Goal: Task Accomplishment & Management: Manage account settings

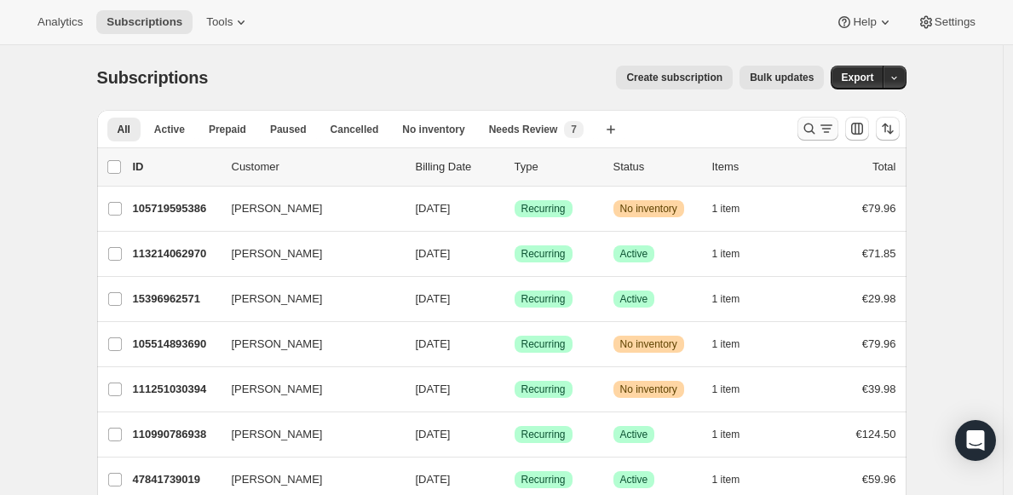
click at [810, 124] on icon "Search and filter results" at bounding box center [809, 128] width 17 height 17
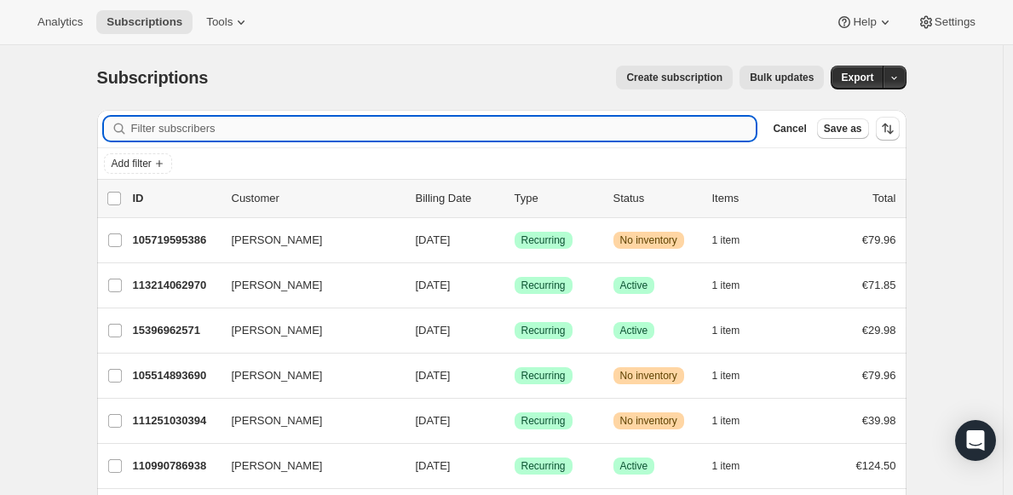
click at [618, 127] on input "Filter subscribers" at bounding box center [443, 129] width 625 height 24
paste input "[PERSON_NAME][EMAIL_ADDRESS][DOMAIN_NAME]"
type input "[PERSON_NAME][EMAIL_ADDRESS][DOMAIN_NAME]"
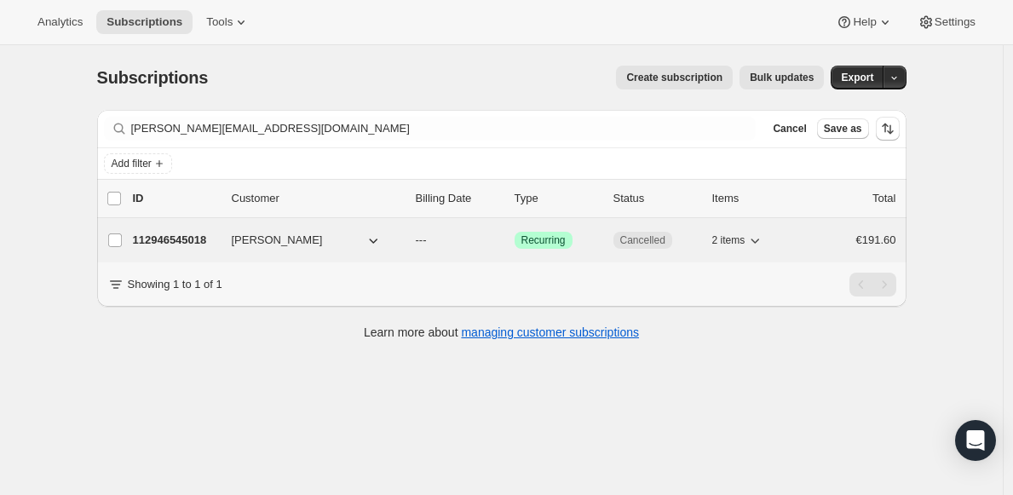
click at [378, 239] on icon "button" at bounding box center [373, 240] width 17 height 17
click at [182, 239] on p "112946545018" at bounding box center [175, 240] width 85 height 17
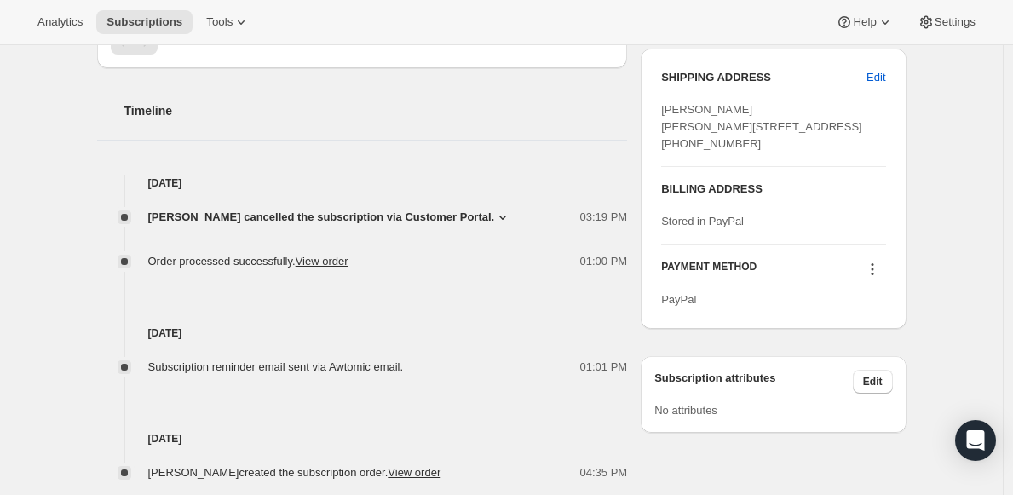
scroll to position [75, 0]
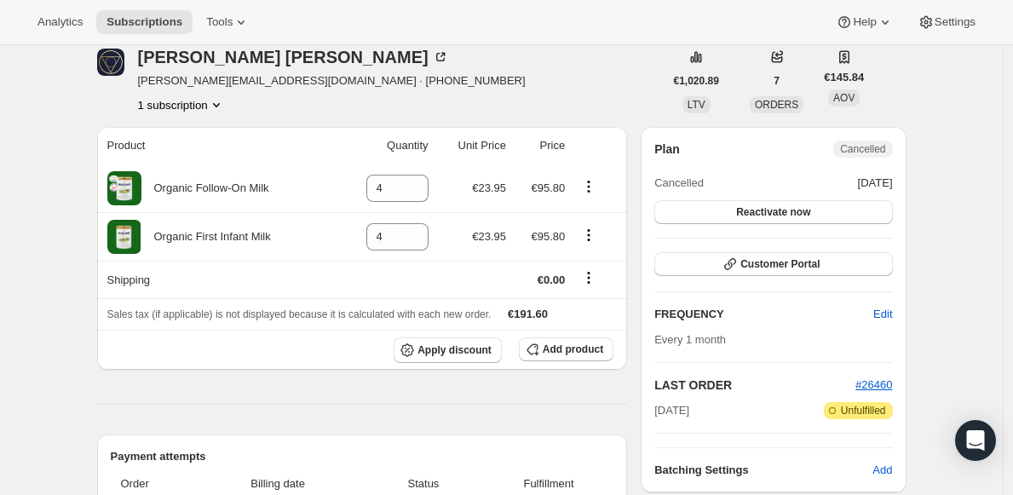
click at [224, 101] on icon "Product actions" at bounding box center [216, 104] width 17 height 17
